Goal: Task Accomplishment & Management: Complete application form

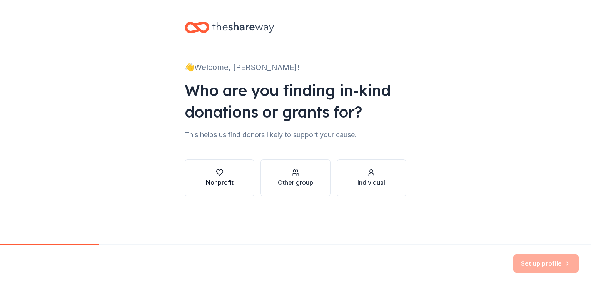
click at [217, 177] on div "Nonprofit" at bounding box center [220, 178] width 28 height 18
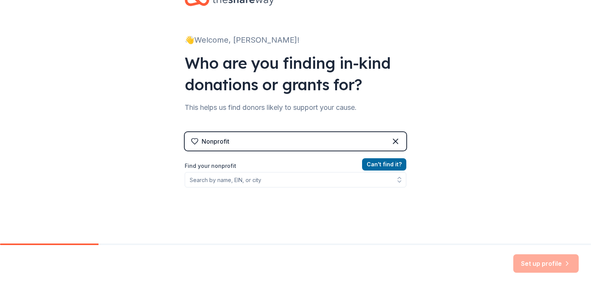
scroll to position [32, 0]
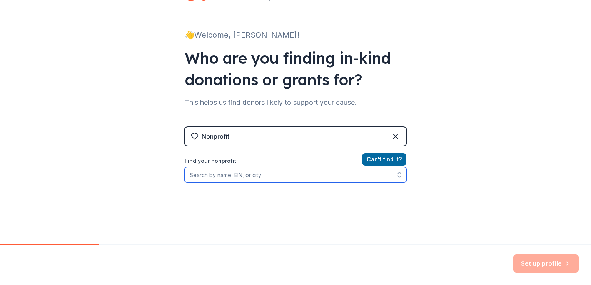
click at [300, 176] on input "Find your nonprofit" at bounding box center [295, 174] width 221 height 15
click at [398, 176] on icon "button" at bounding box center [399, 177] width 3 height 2
click at [398, 173] on icon "button" at bounding box center [399, 173] width 3 height 2
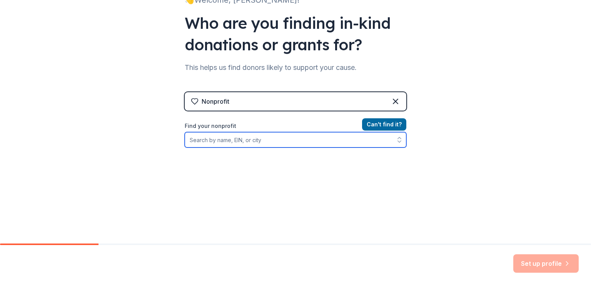
scroll to position [85, 0]
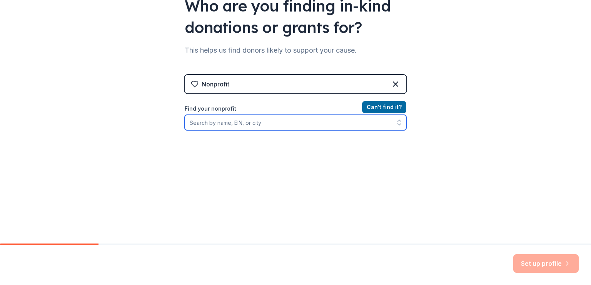
click at [284, 124] on input "Find your nonprofit" at bounding box center [295, 122] width 221 height 15
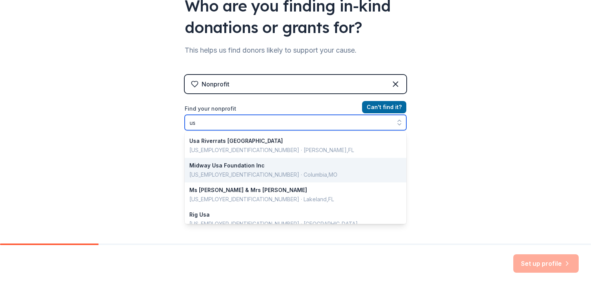
type input "u"
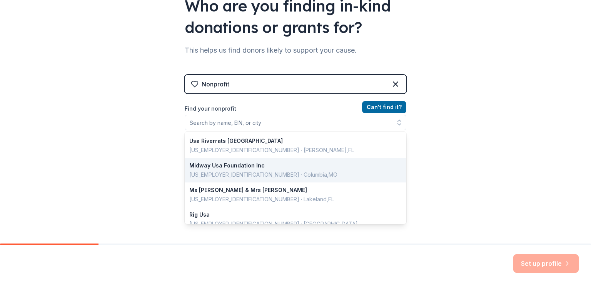
scroll to position [72, 0]
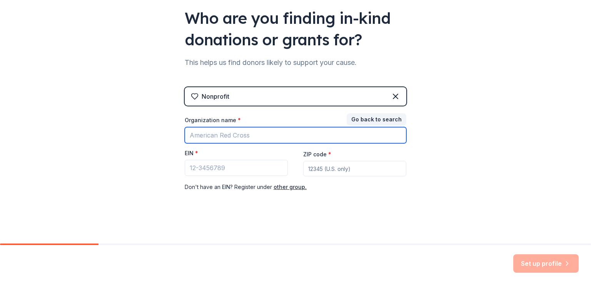
click at [228, 134] on input "Organization name *" at bounding box center [295, 135] width 221 height 16
type input "Ivaste Youth Talents Organization"
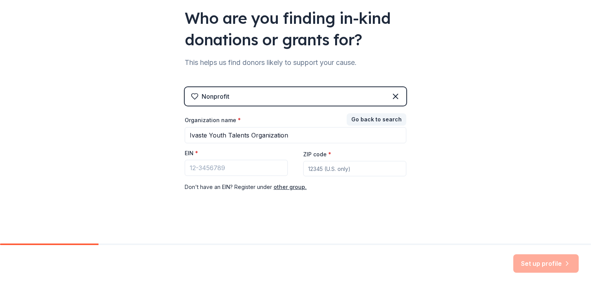
click at [255, 150] on div "EIN *" at bounding box center [236, 155] width 103 height 11
click at [366, 122] on button "Go back to search" at bounding box center [376, 119] width 60 height 12
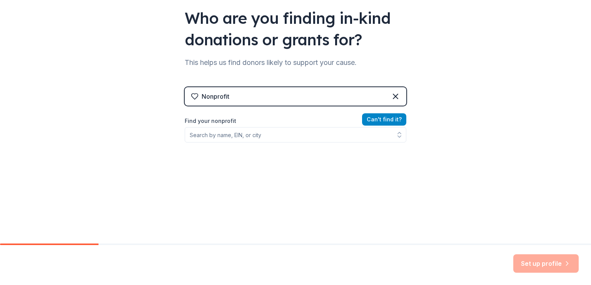
click at [370, 117] on button "Can ' t find it?" at bounding box center [384, 119] width 44 height 12
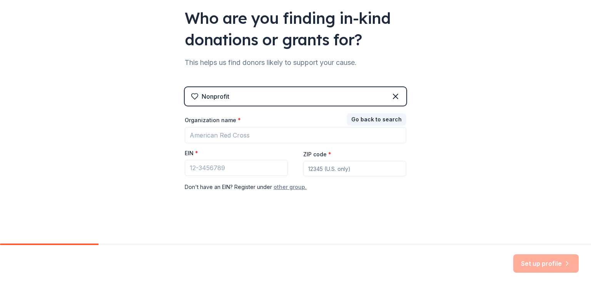
click at [282, 186] on button "other group." at bounding box center [289, 187] width 33 height 9
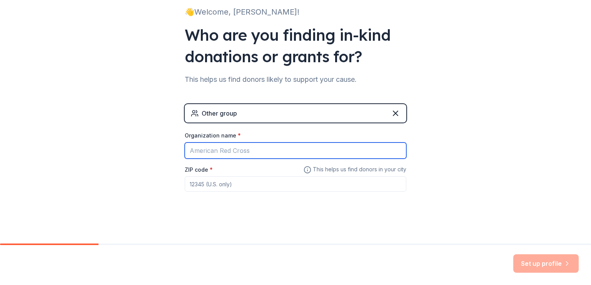
click at [241, 148] on input "Organization name *" at bounding box center [295, 151] width 221 height 16
type input "Ivaste Youth Talents Organization"
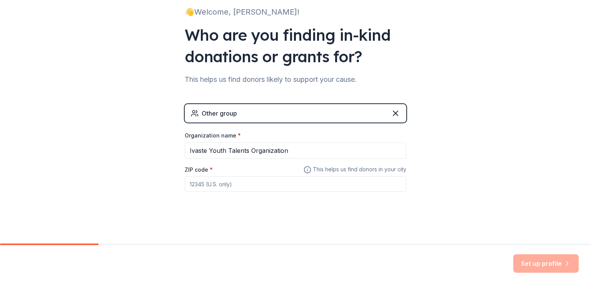
click at [201, 187] on input "ZIP code *" at bounding box center [295, 183] width 221 height 15
click at [311, 231] on div "👋 Welcome, [PERSON_NAME]! Who are you finding in-kind donations or grants for? …" at bounding box center [295, 94] width 246 height 299
click at [229, 186] on input "256" at bounding box center [295, 183] width 221 height 15
type input "2"
click at [253, 118] on div "Other group" at bounding box center [295, 113] width 221 height 18
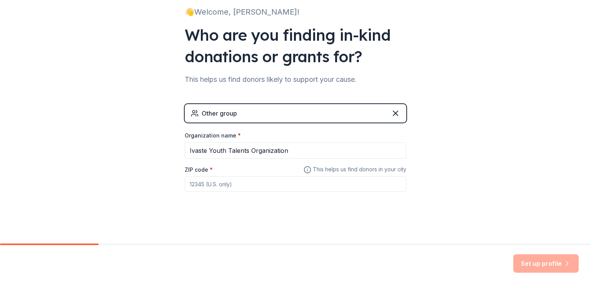
click at [223, 115] on div "Other group" at bounding box center [218, 113] width 35 height 9
click at [246, 114] on div "Other group" at bounding box center [295, 113] width 221 height 18
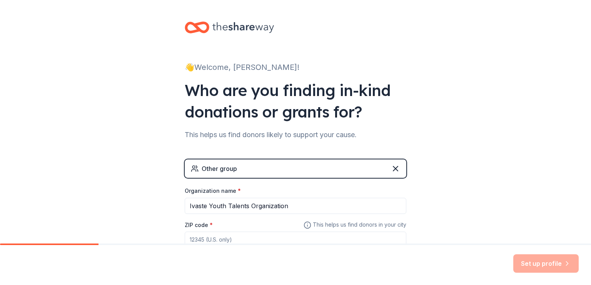
click at [393, 149] on div "Other group Organization name * Ivaste Youth Talents Organization ZIP code * Th…" at bounding box center [295, 204] width 221 height 115
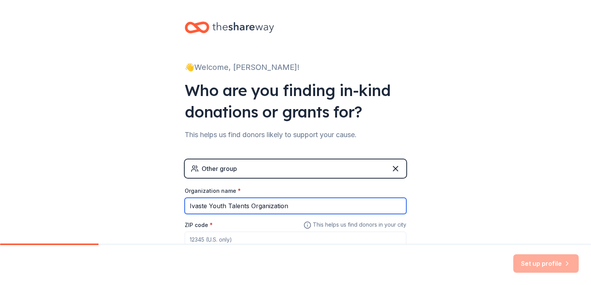
click at [301, 205] on input "Ivaste Youth Talents Organization" at bounding box center [295, 206] width 221 height 16
type input "I"
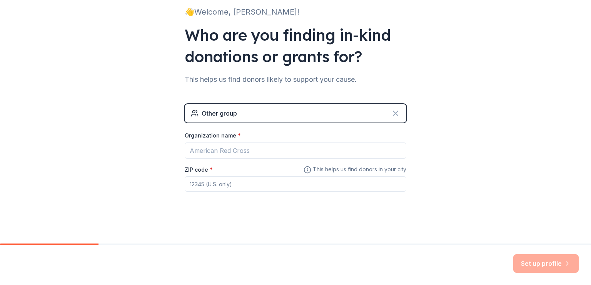
click at [391, 114] on icon at bounding box center [395, 113] width 9 height 9
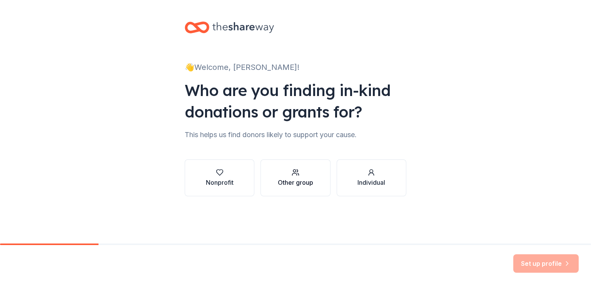
click at [303, 183] on div "Other group" at bounding box center [295, 182] width 35 height 9
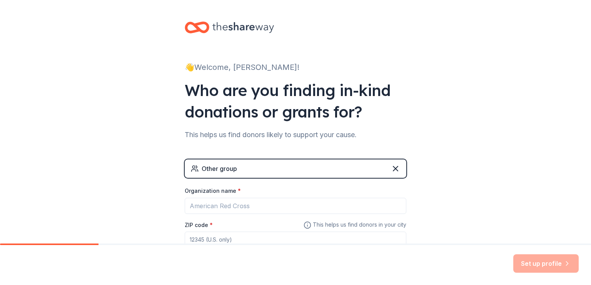
scroll to position [55, 0]
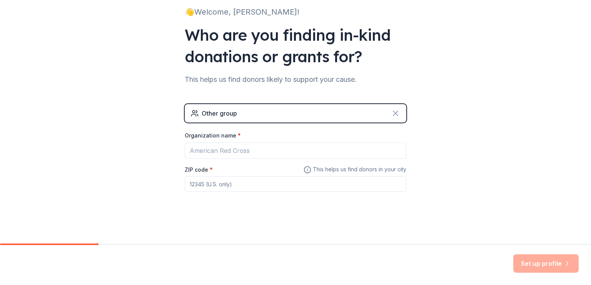
click at [392, 116] on icon at bounding box center [395, 113] width 9 height 9
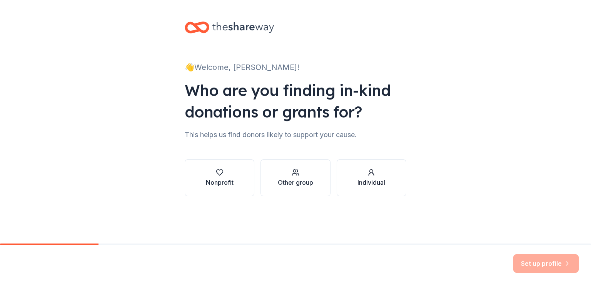
click at [373, 186] on div "Individual" at bounding box center [371, 182] width 28 height 9
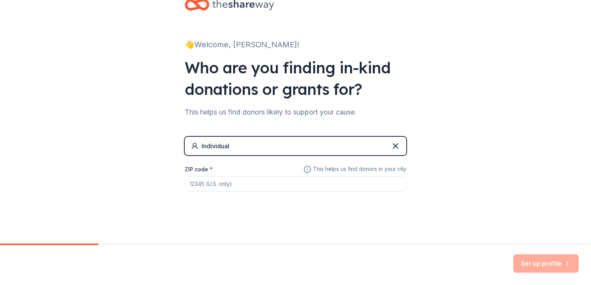
scroll to position [23, 0]
click at [392, 147] on icon at bounding box center [395, 145] width 9 height 9
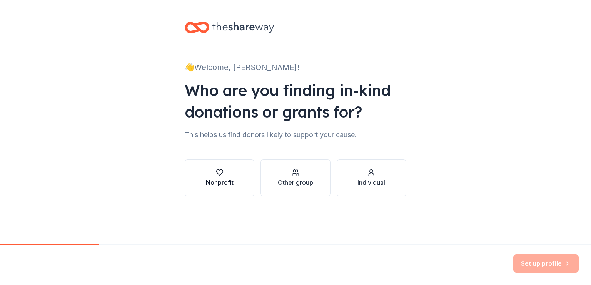
click at [219, 183] on div "Nonprofit" at bounding box center [220, 182] width 28 height 9
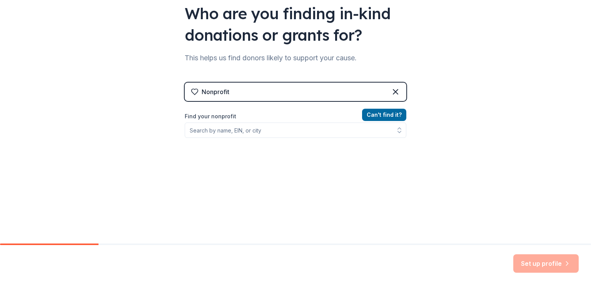
scroll to position [85, 0]
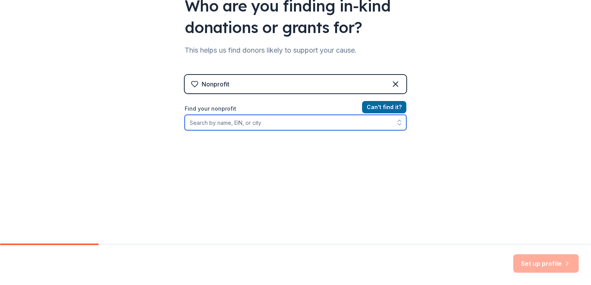
click at [288, 127] on input "Find your nonprofit" at bounding box center [295, 122] width 221 height 15
type input "Ivaste Youth Talents Organization"
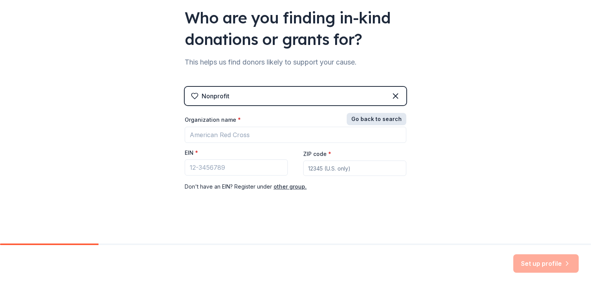
scroll to position [72, 0]
click at [373, 106] on div "Nonprofit Go back to search Organization name * EIN * ZIP code * Don ' t have a…" at bounding box center [295, 147] width 221 height 120
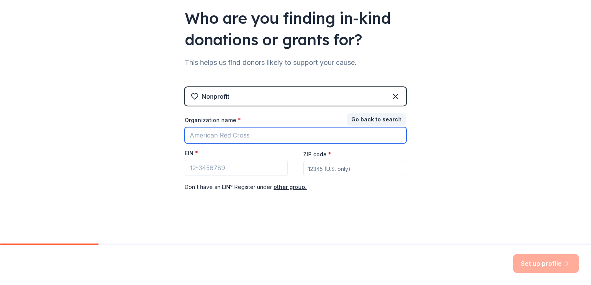
click at [237, 130] on input "Organization name *" at bounding box center [295, 135] width 221 height 16
type input "Ivaste Youth Talents Organization"
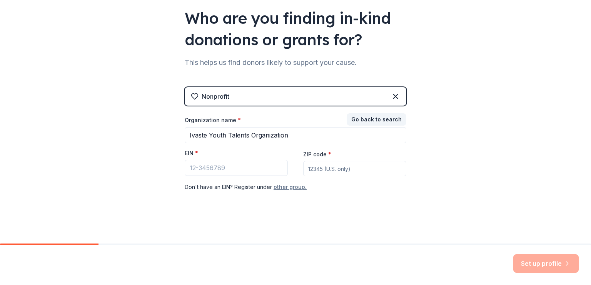
click at [278, 189] on button "other group." at bounding box center [289, 187] width 33 height 9
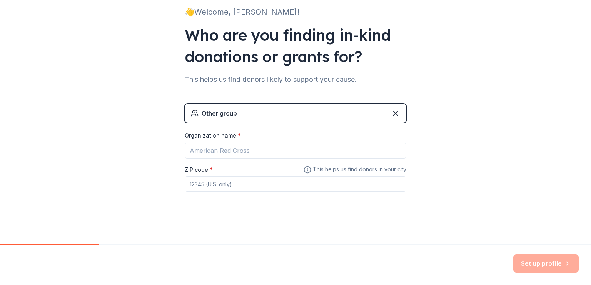
scroll to position [0, 0]
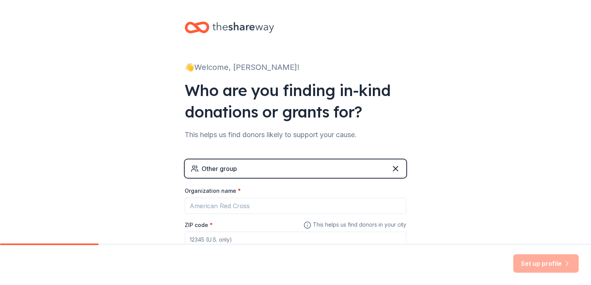
click at [401, 173] on div "Other group" at bounding box center [295, 169] width 221 height 18
click at [392, 170] on icon at bounding box center [395, 168] width 9 height 9
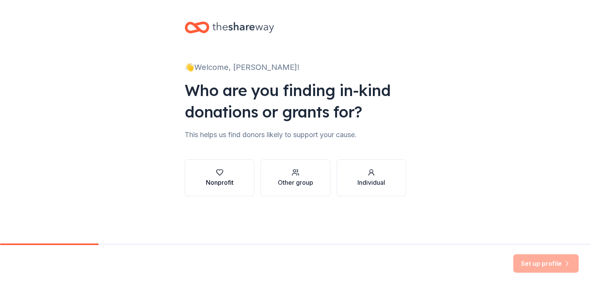
click at [210, 176] on div "button" at bounding box center [220, 173] width 28 height 8
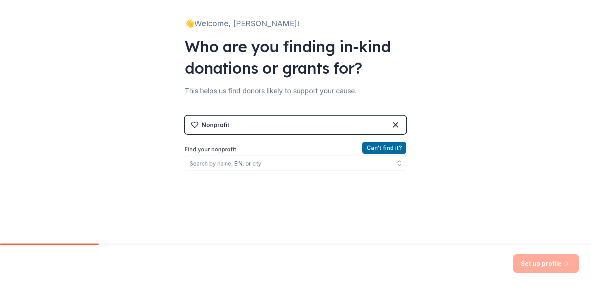
scroll to position [45, 0]
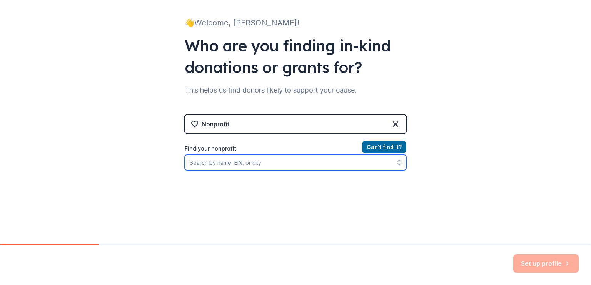
click at [236, 161] on input "Find your nonprofit" at bounding box center [295, 162] width 221 height 15
type input "talents"
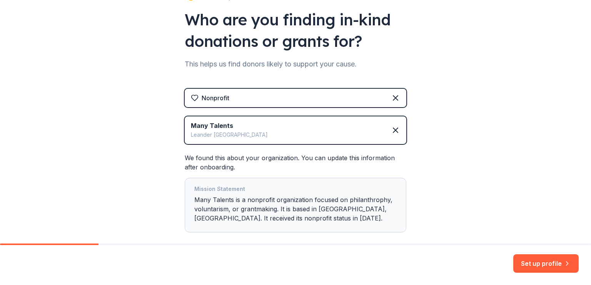
scroll to position [70, 0]
click at [250, 136] on div "Many Talents Leander [GEOGRAPHIC_DATA]" at bounding box center [295, 131] width 221 height 28
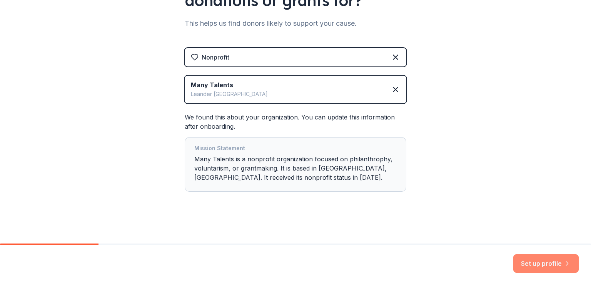
click at [528, 261] on button "Set up profile" at bounding box center [545, 264] width 65 height 18
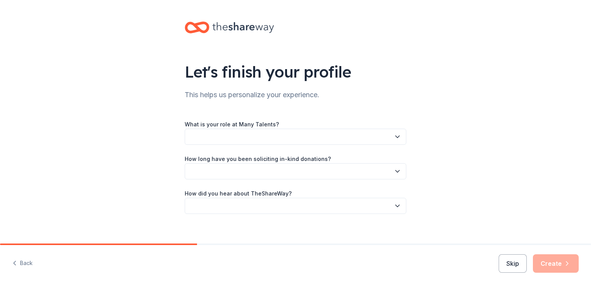
scroll to position [7, 0]
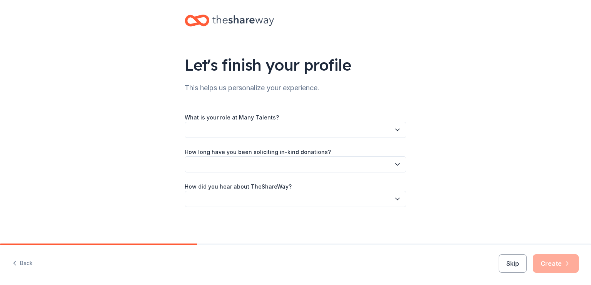
click at [396, 132] on icon "button" at bounding box center [397, 130] width 8 height 8
